Goal: Obtain resource: Download file/media

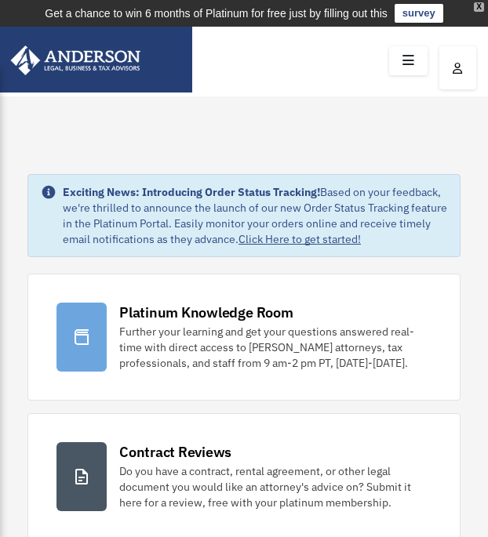
click at [479, 6] on div "X" at bounding box center [478, 6] width 10 height 9
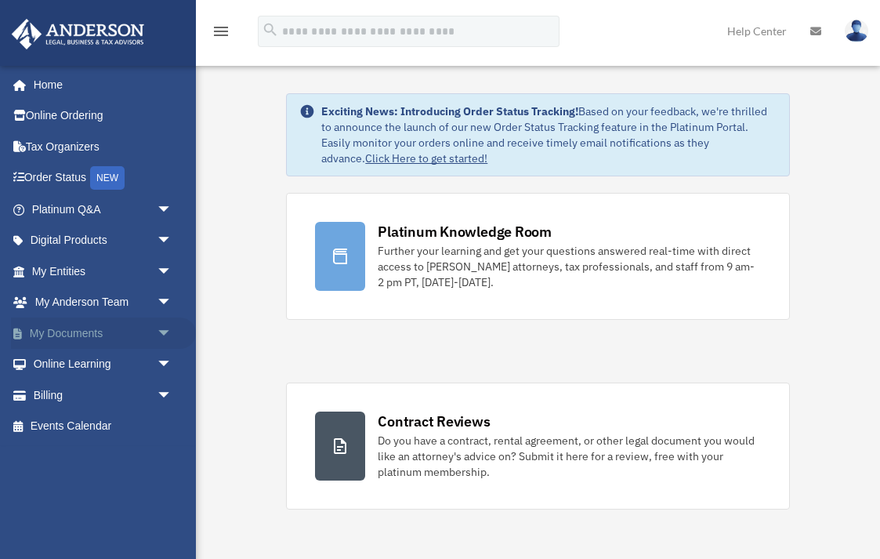
click at [162, 332] on span "arrow_drop_down" at bounding box center [172, 333] width 31 height 32
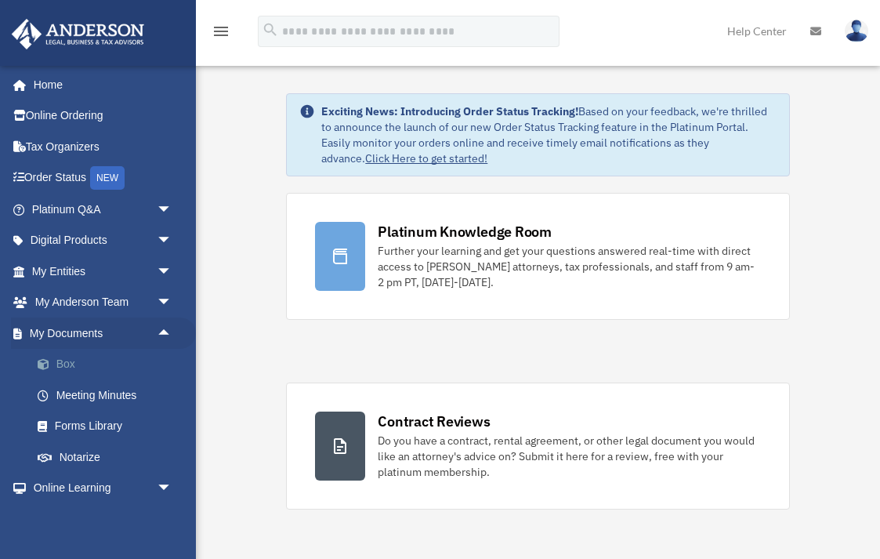
click at [68, 362] on link "Box" at bounding box center [109, 364] width 174 height 31
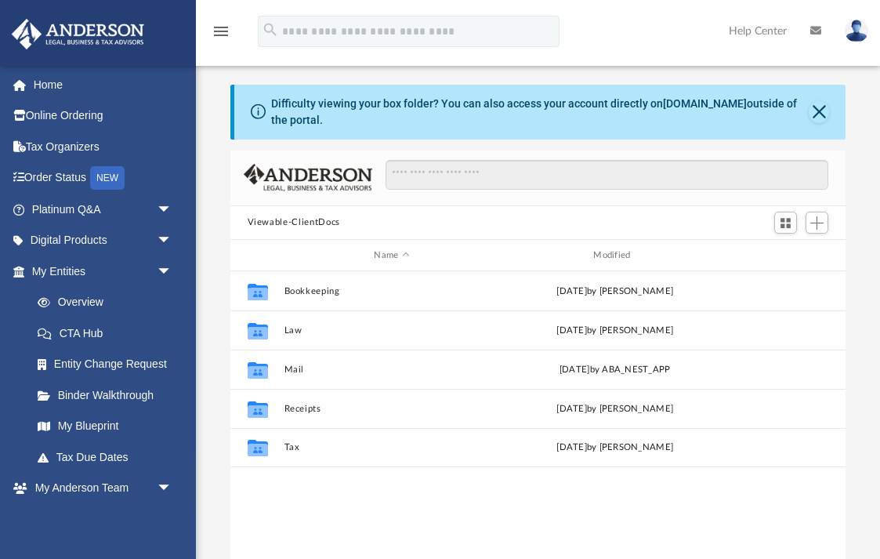
scroll to position [1, 1]
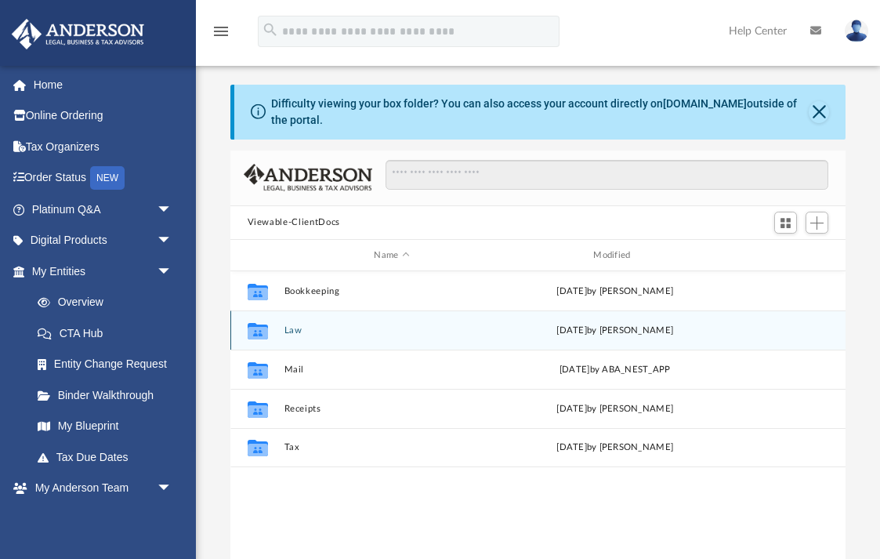
click at [288, 328] on button "Law" at bounding box center [392, 330] width 216 height 10
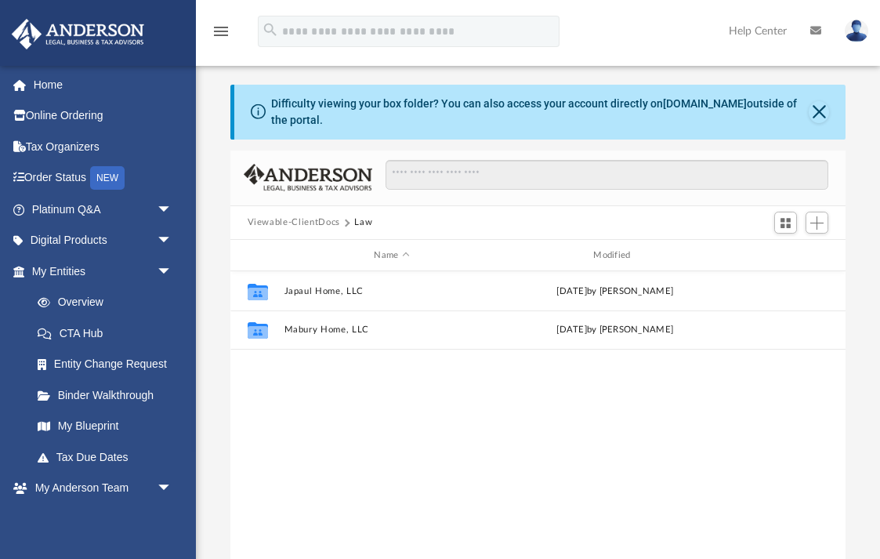
click at [314, 227] on button "Viewable-ClientDocs" at bounding box center [294, 223] width 92 height 14
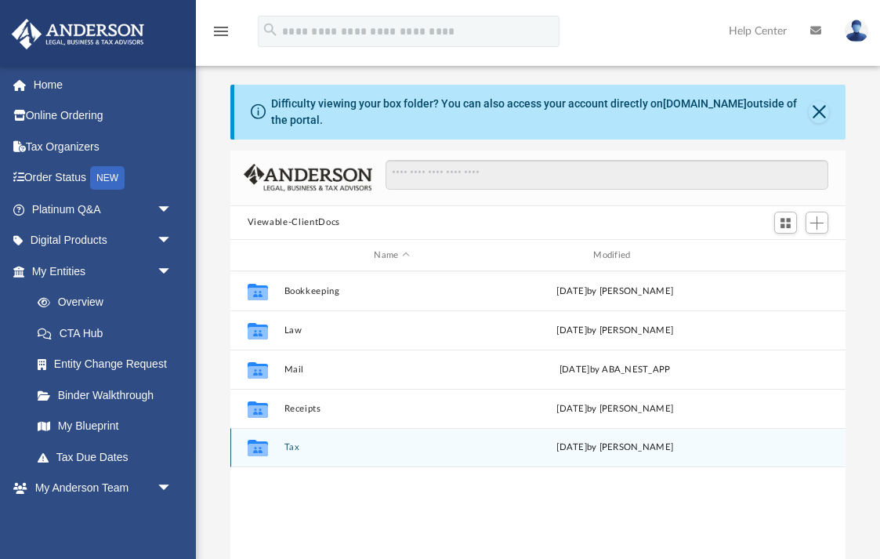
click at [266, 450] on icon "grid" at bounding box center [257, 450] width 20 height 13
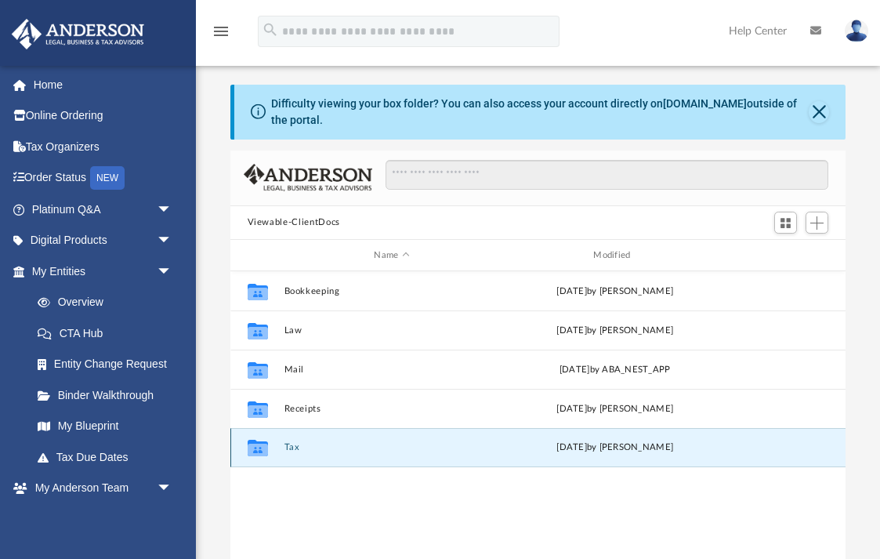
click at [292, 449] on button "Tax" at bounding box center [392, 448] width 216 height 10
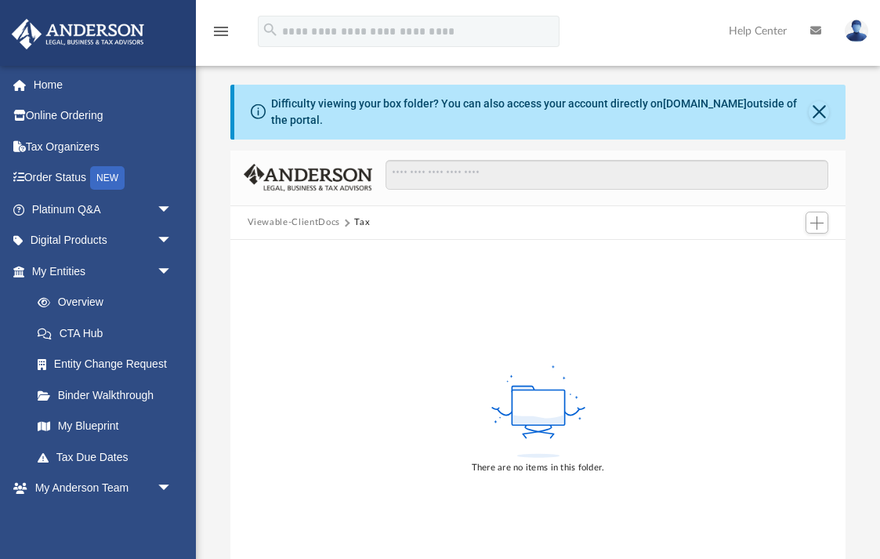
click at [304, 221] on button "Viewable-ClientDocs" at bounding box center [294, 223] width 92 height 14
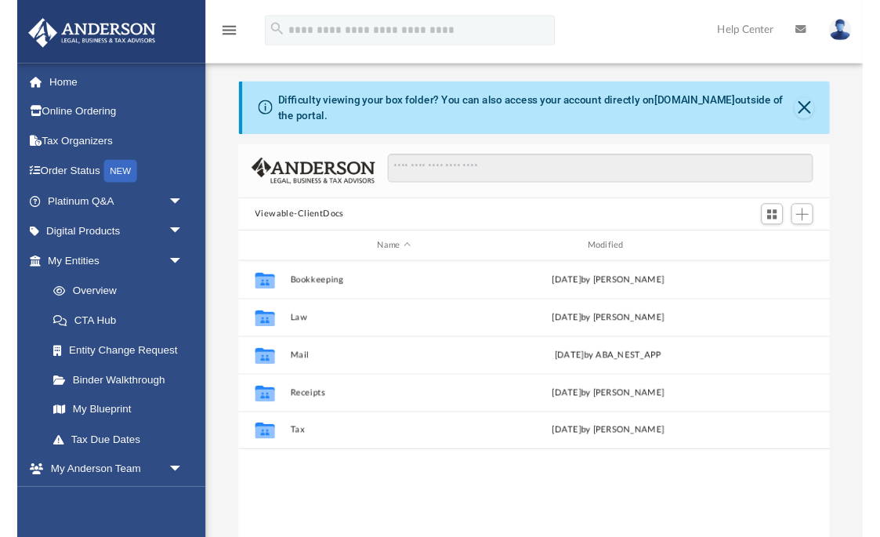
scroll to position [357, 615]
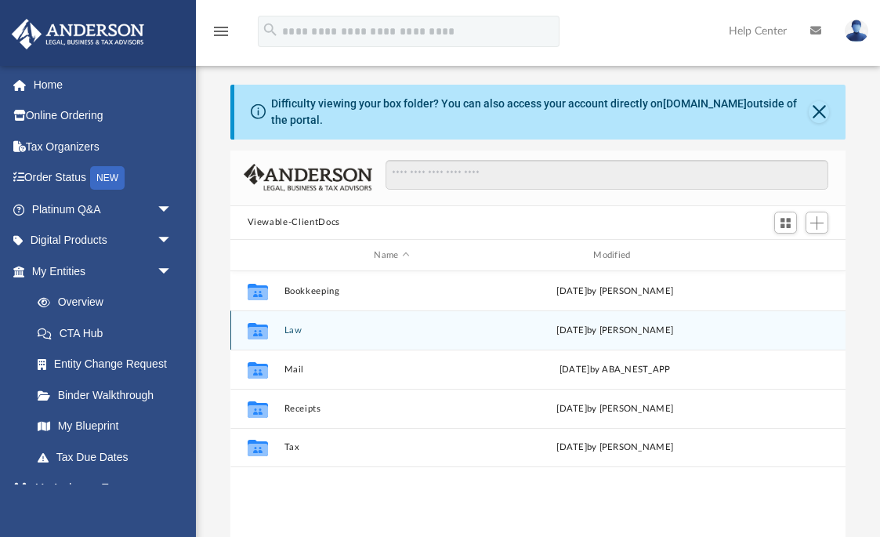
click at [292, 332] on button "Law" at bounding box center [392, 330] width 216 height 10
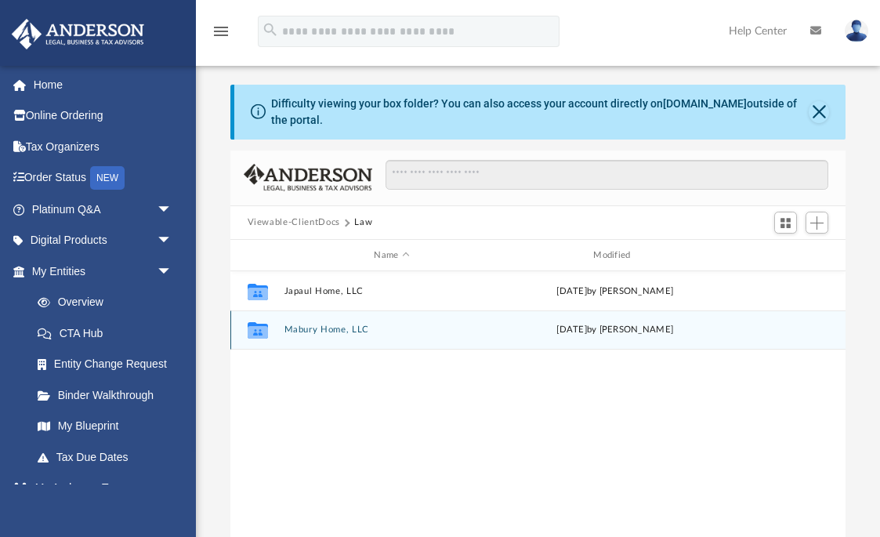
click at [320, 328] on button "Mabury Home, LLC" at bounding box center [392, 330] width 216 height 10
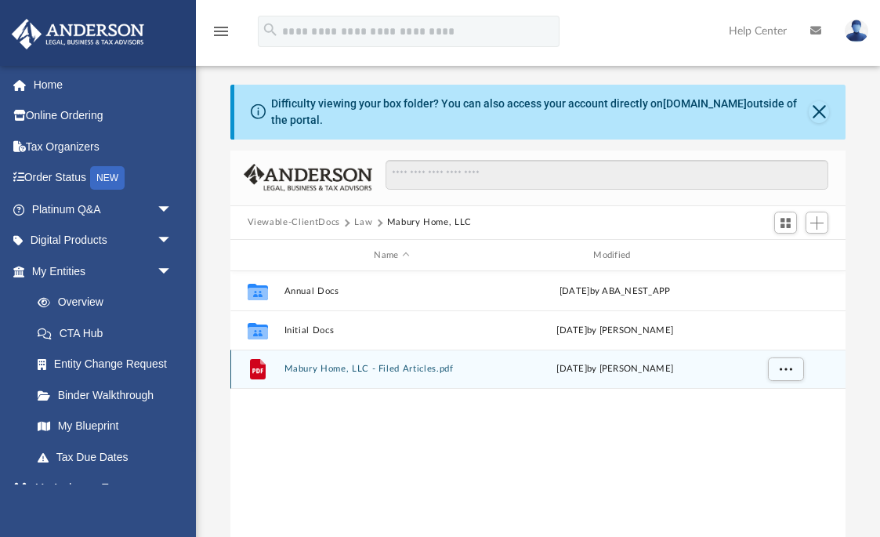
click at [382, 370] on button "Mabury Home, LLC - Filed Articles.pdf" at bounding box center [392, 369] width 216 height 10
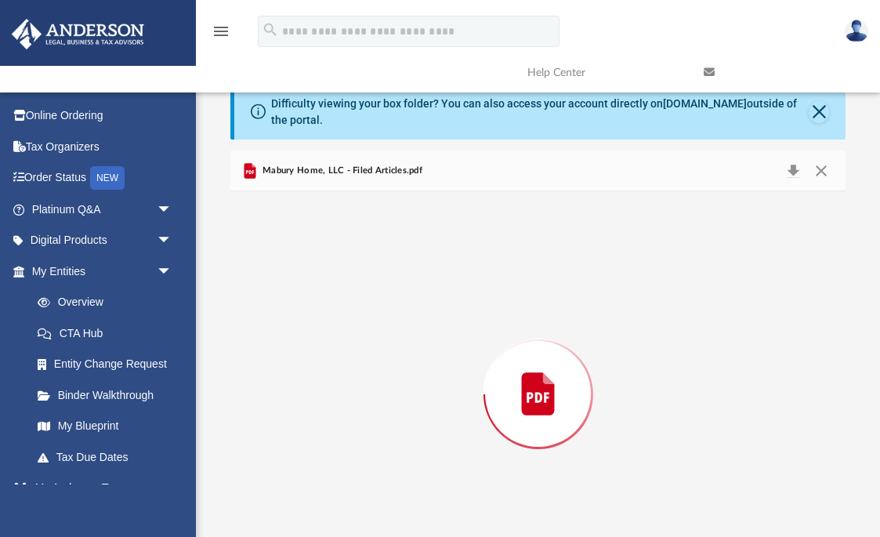
click at [382, 370] on div "Preview" at bounding box center [538, 393] width 616 height 404
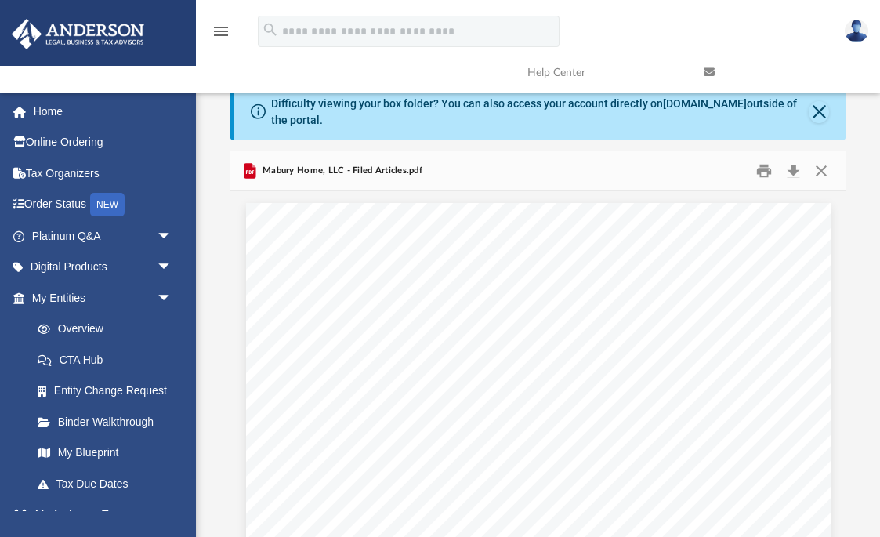
scroll to position [0, 0]
click at [821, 170] on button "Close" at bounding box center [821, 170] width 28 height 24
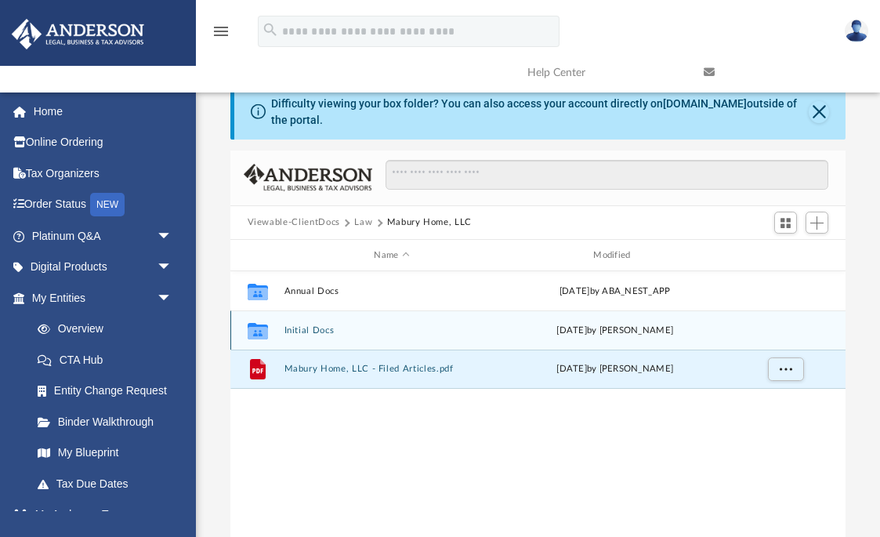
click at [303, 331] on button "Initial Docs" at bounding box center [392, 330] width 216 height 10
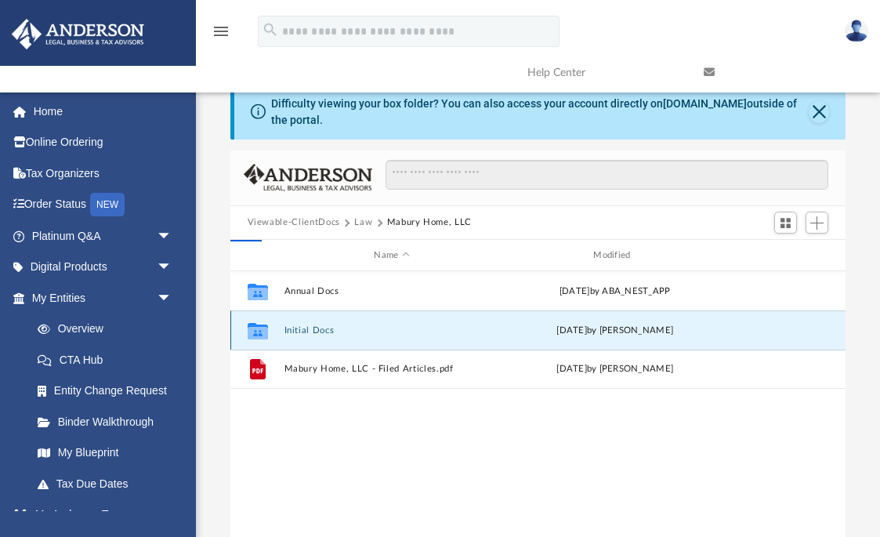
click at [303, 331] on button "Initial Docs" at bounding box center [392, 330] width 216 height 10
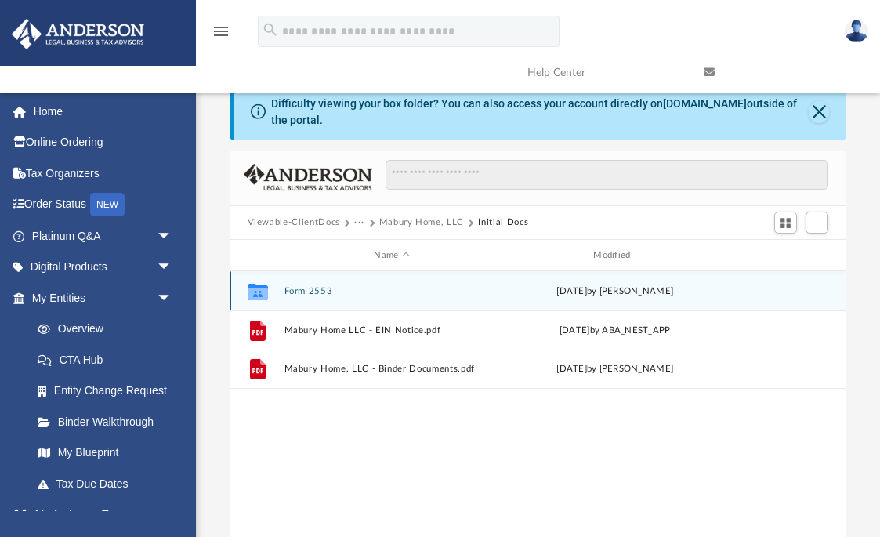
click at [297, 286] on button "Form 2553" at bounding box center [392, 291] width 216 height 10
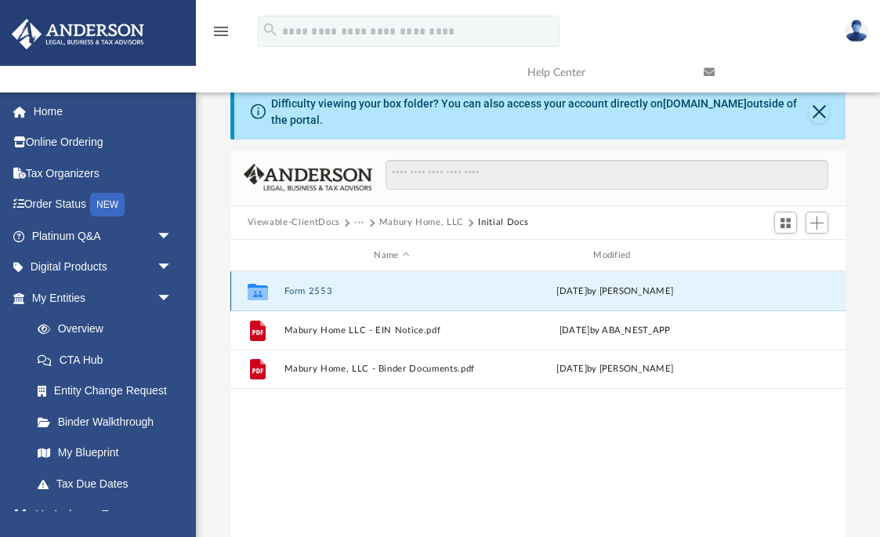
click at [297, 286] on button "Form 2553" at bounding box center [392, 291] width 216 height 10
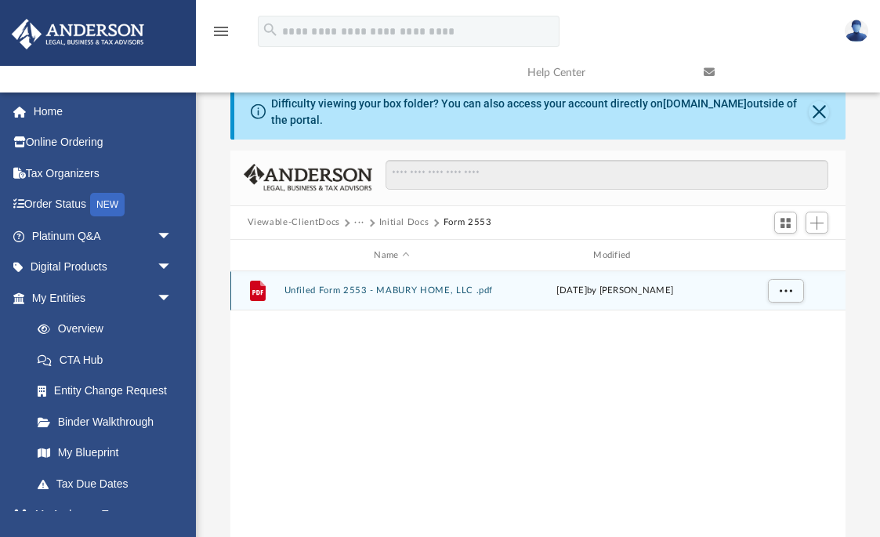
click at [437, 289] on button "Unfiled Form 2553 - MABURY HOME, LLC .pdf" at bounding box center [392, 291] width 216 height 10
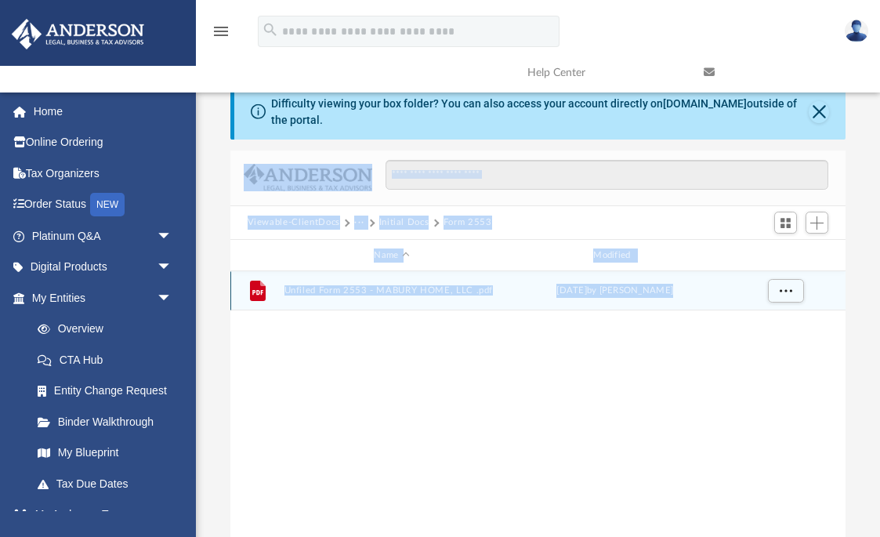
scroll to position [60, 0]
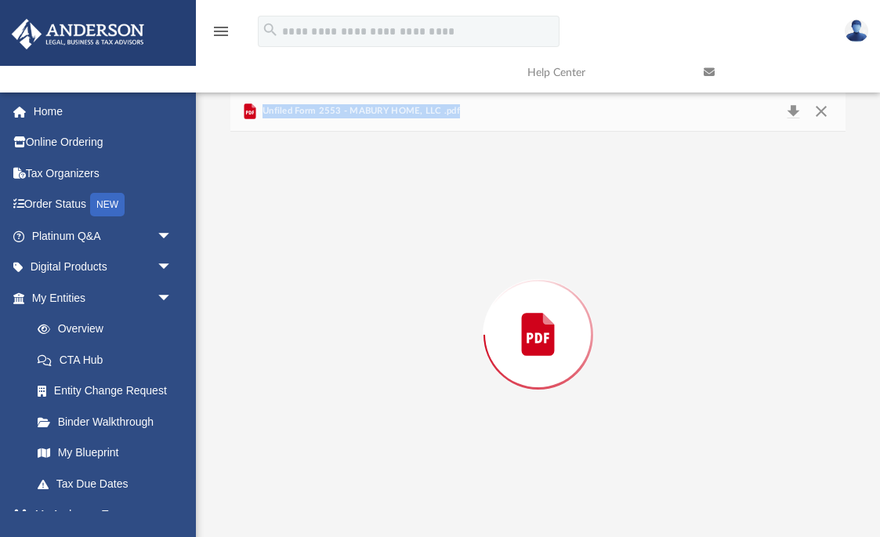
click at [437, 289] on div "Preview" at bounding box center [538, 334] width 616 height 404
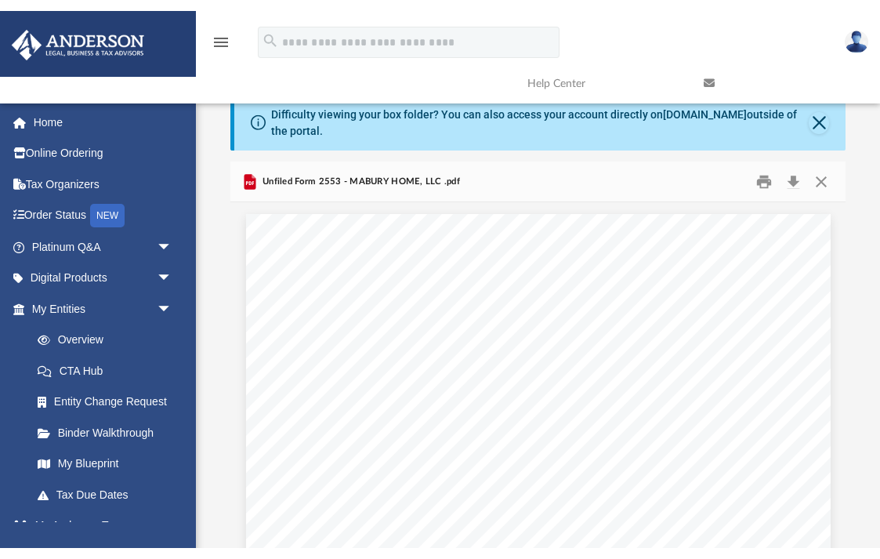
scroll to position [0, 0]
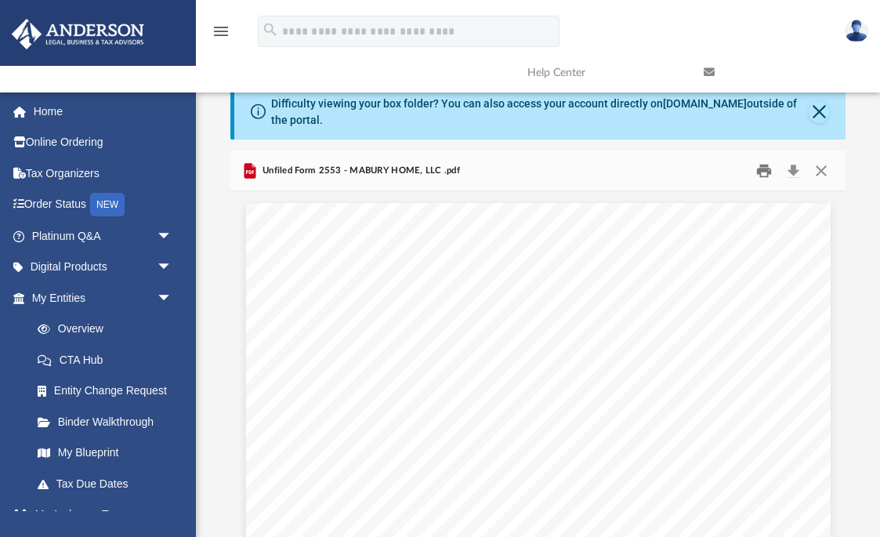
click at [764, 172] on button "Print" at bounding box center [764, 170] width 31 height 24
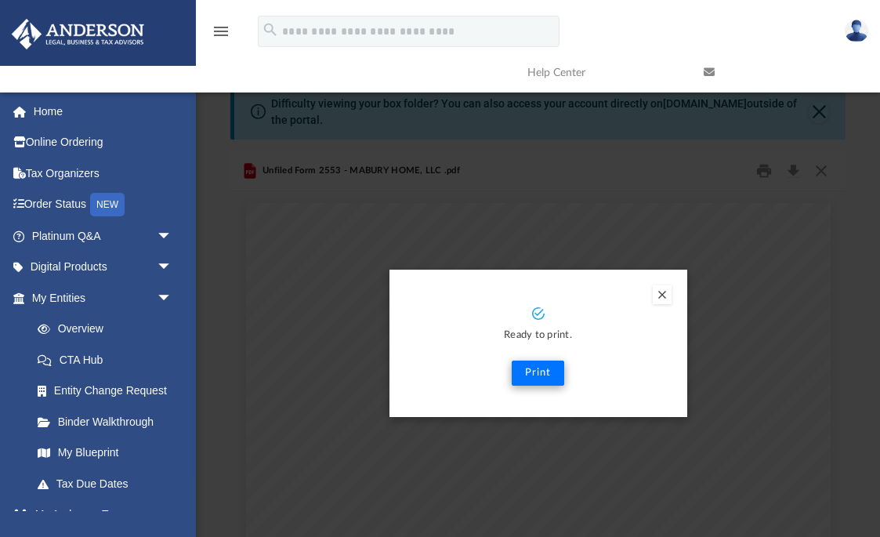
click at [546, 375] on button "Print" at bounding box center [538, 373] width 53 height 25
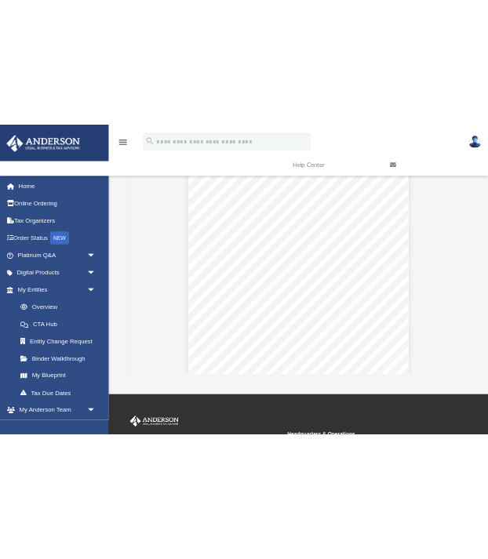
scroll to position [1, 1]
